Goal: Information Seeking & Learning: Learn about a topic

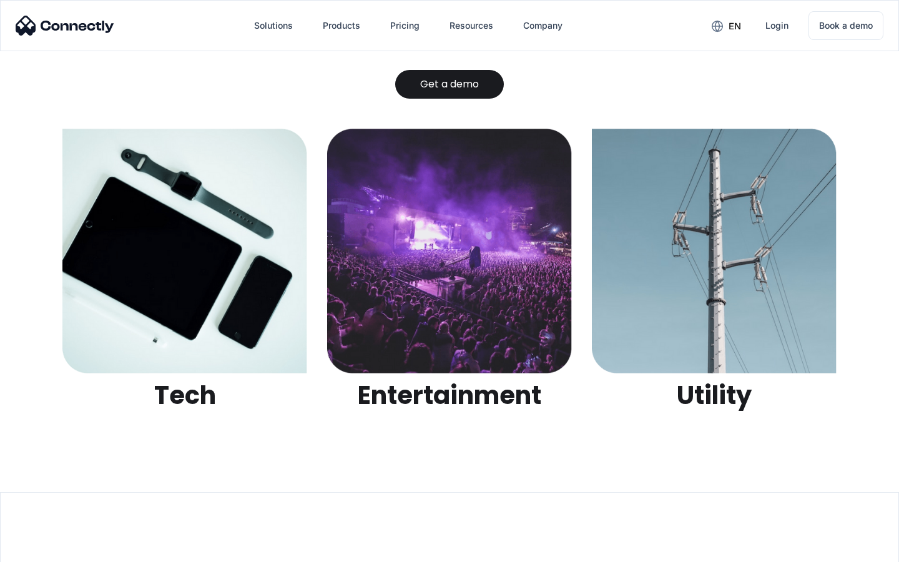
scroll to position [3939, 0]
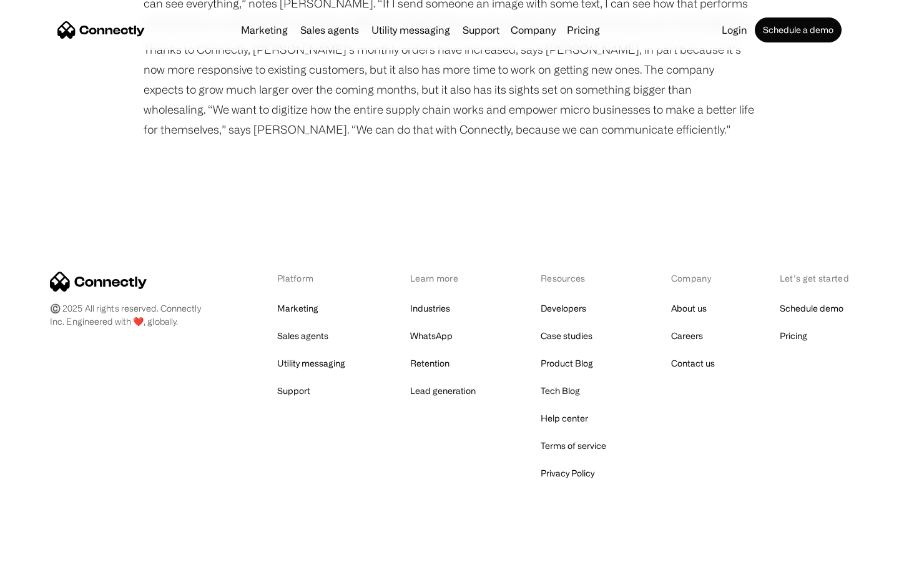
scroll to position [1589, 0]
